Goal: Transaction & Acquisition: Purchase product/service

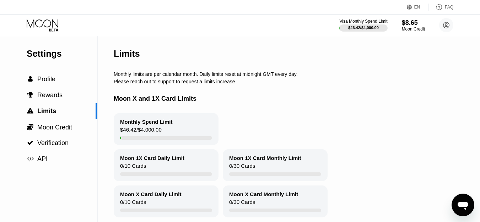
click at [224, 38] on div "Limits" at bounding box center [306, 53] width 384 height 35
click at [31, 25] on icon at bounding box center [43, 25] width 33 height 12
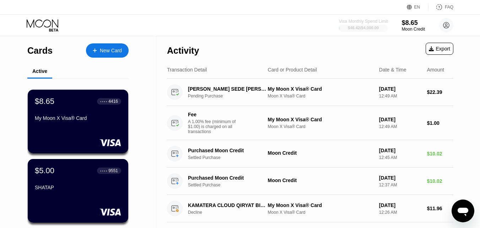
click at [361, 21] on div "Visa Monthly Spend Limit" at bounding box center [363, 21] width 49 height 5
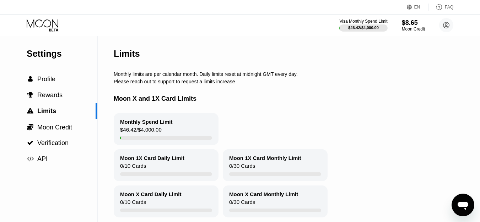
click at [59, 19] on icon at bounding box center [43, 25] width 33 height 12
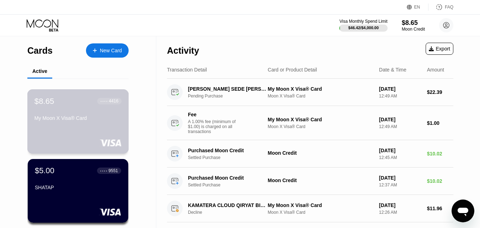
click at [90, 135] on div "$8.65 ● ● ● ● 4416 My Moon X Visa® Card" at bounding box center [78, 121] width 102 height 64
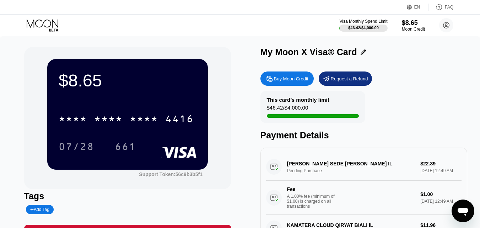
click at [267, 81] on icon at bounding box center [269, 78] width 5 height 5
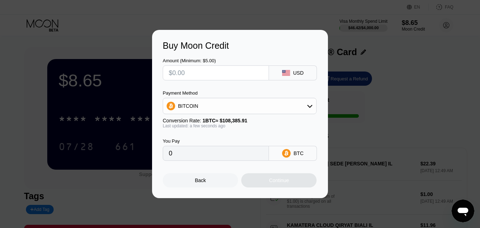
click at [246, 71] on input "text" at bounding box center [216, 73] width 94 height 14
type input "$5"
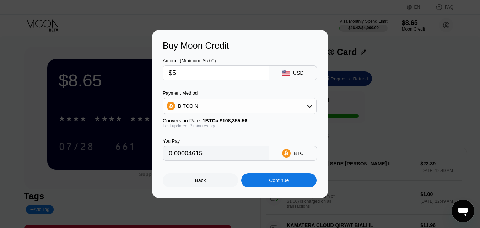
type input "0.00004615"
type input "$50"
type input "0.00046145"
type input "$50"
click at [236, 110] on div "BITCOIN" at bounding box center [239, 106] width 153 height 14
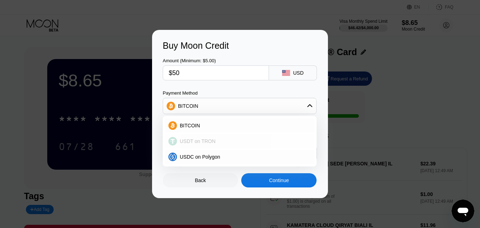
click at [229, 137] on div "USDT on TRON" at bounding box center [240, 141] width 150 height 14
type input "50.51"
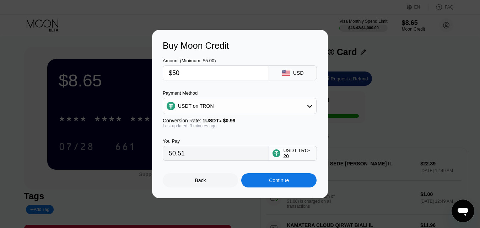
click at [291, 187] on div "Continue" at bounding box center [278, 180] width 75 height 14
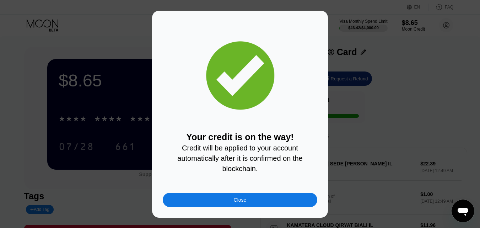
click at [291, 198] on div "Close" at bounding box center [240, 200] width 155 height 14
